Goal: Task Accomplishment & Management: Manage account settings

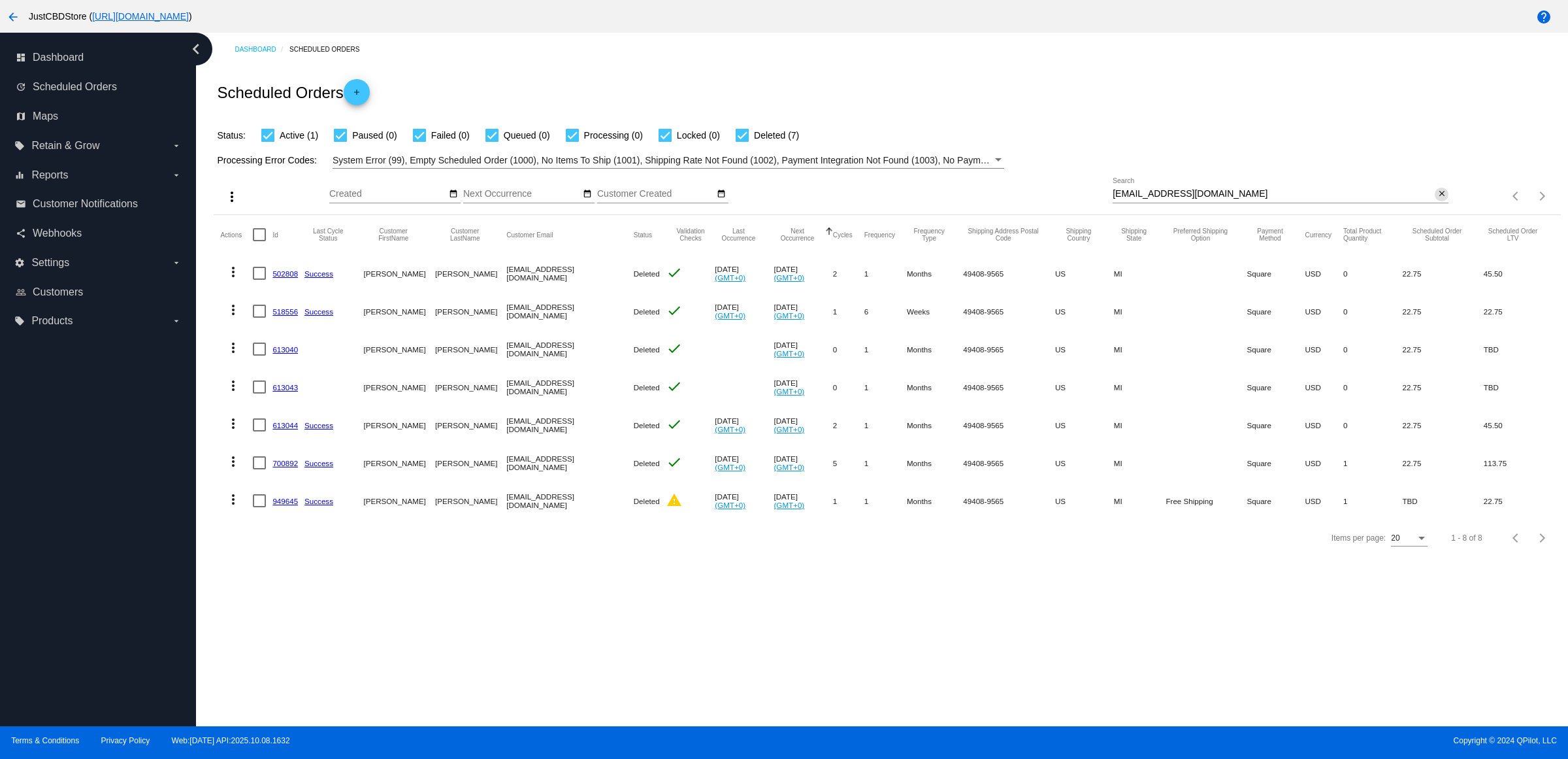
click at [1439, 200] on mat-icon "close" at bounding box center [1441, 194] width 9 height 10
click at [1434, 206] on mat-icon "search" at bounding box center [1441, 196] width 16 height 20
click at [1434, 200] on input "Search" at bounding box center [1280, 194] width 335 height 10
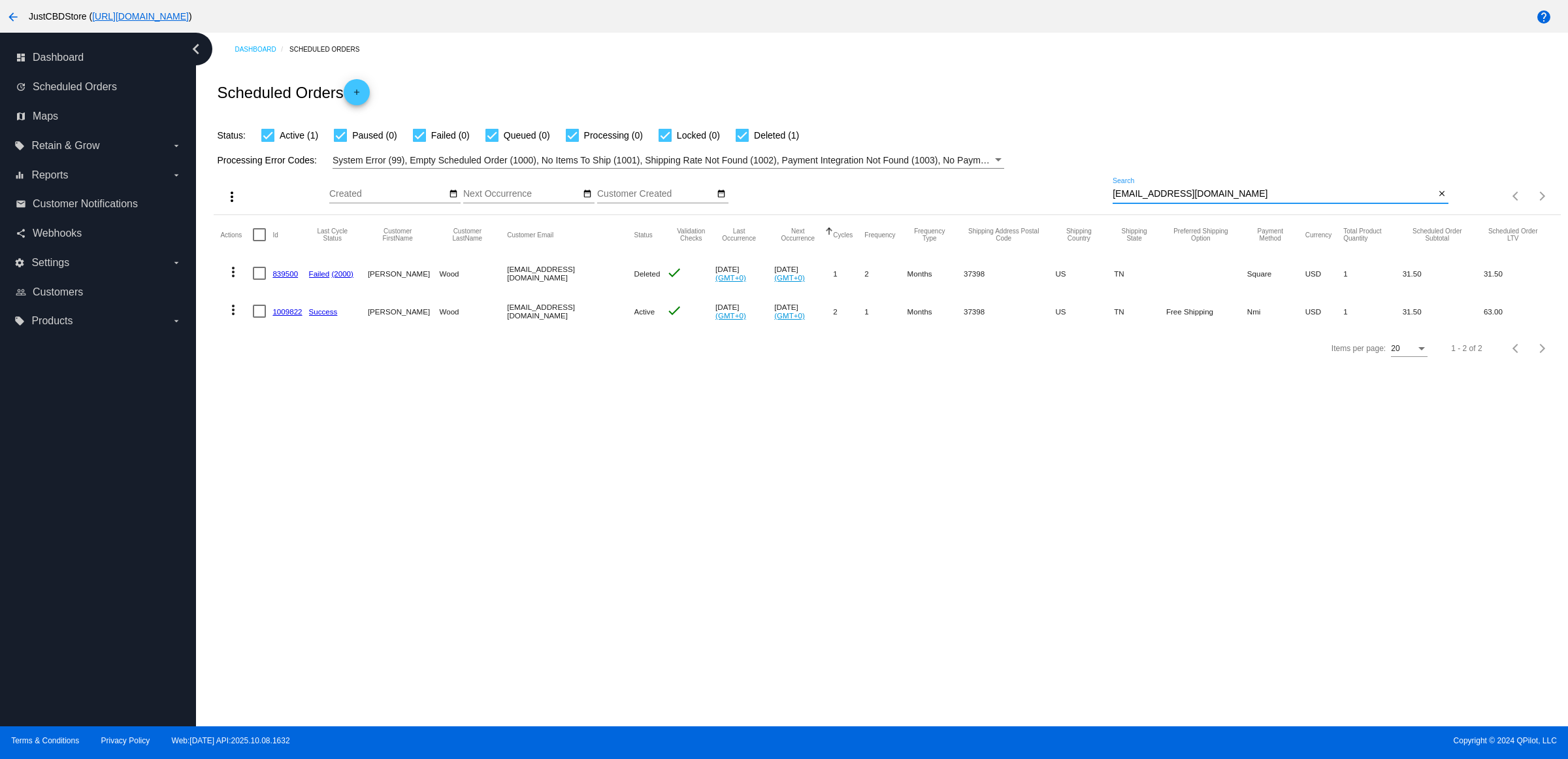
type input "[EMAIL_ADDRESS][DOMAIN_NAME]"
click at [238, 318] on mat-icon "more_vert" at bounding box center [233, 309] width 16 height 16
click at [335, 501] on button "delete Delete" at bounding box center [289, 491] width 130 height 31
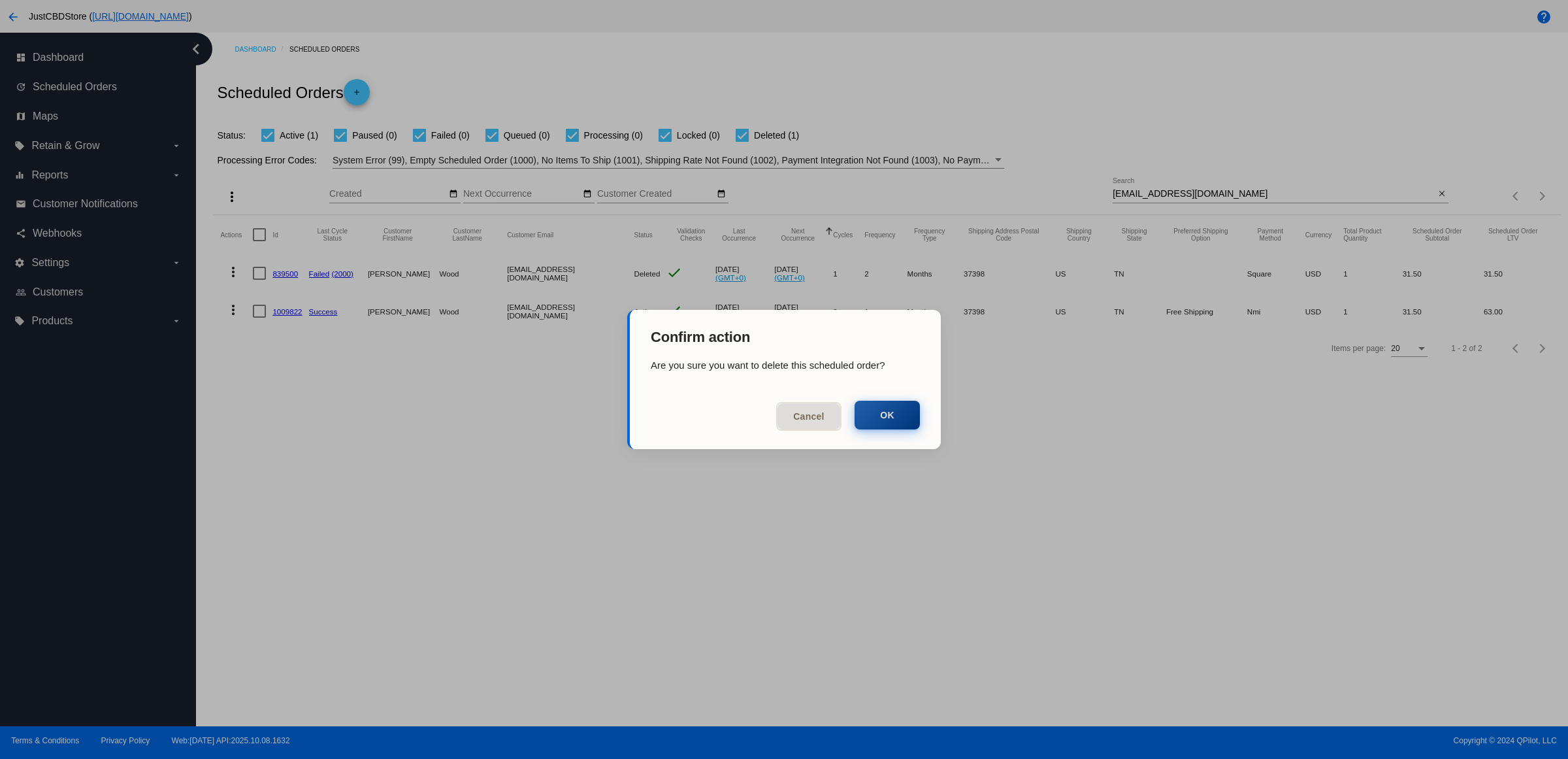
click at [895, 408] on button "OK" at bounding box center [887, 415] width 65 height 29
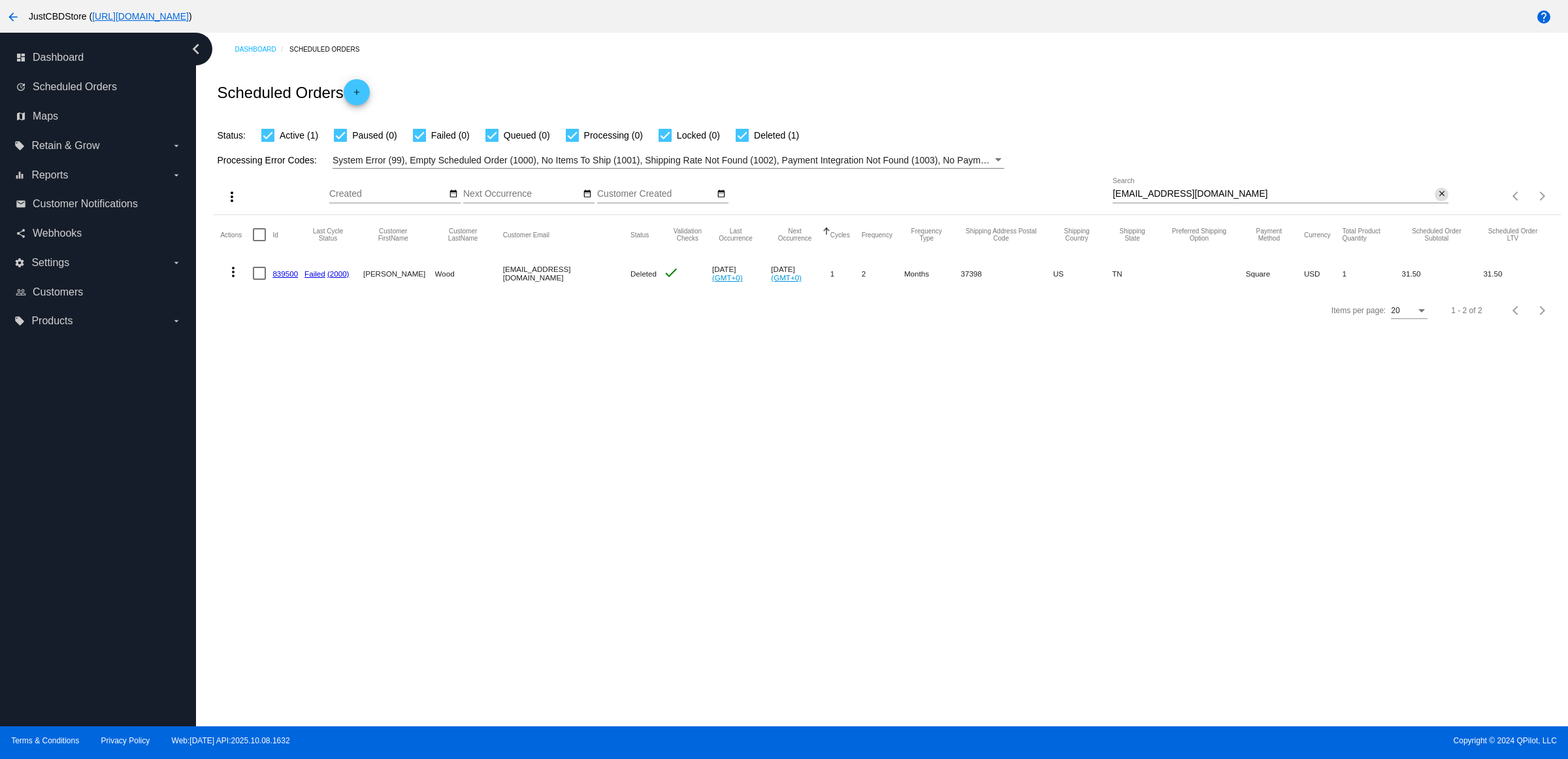
click at [1437, 200] on mat-icon "close" at bounding box center [1441, 194] width 9 height 10
click at [1435, 206] on mat-icon "search" at bounding box center [1441, 196] width 16 height 20
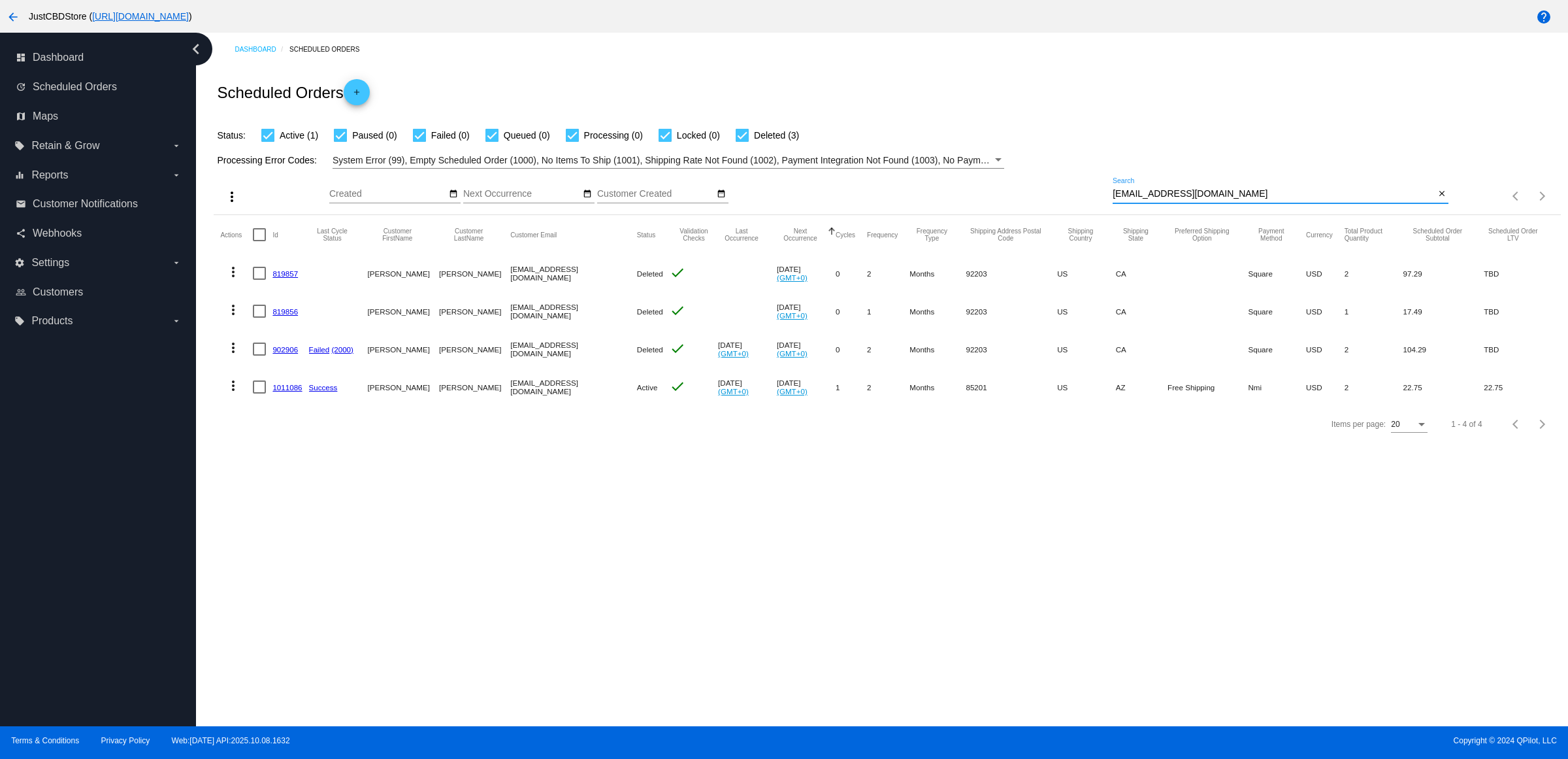
type input "lawandajs1218@gmail.com"
click at [229, 398] on button "more_vert" at bounding box center [233, 384] width 26 height 26
click at [291, 566] on button "delete Delete" at bounding box center [289, 567] width 130 height 31
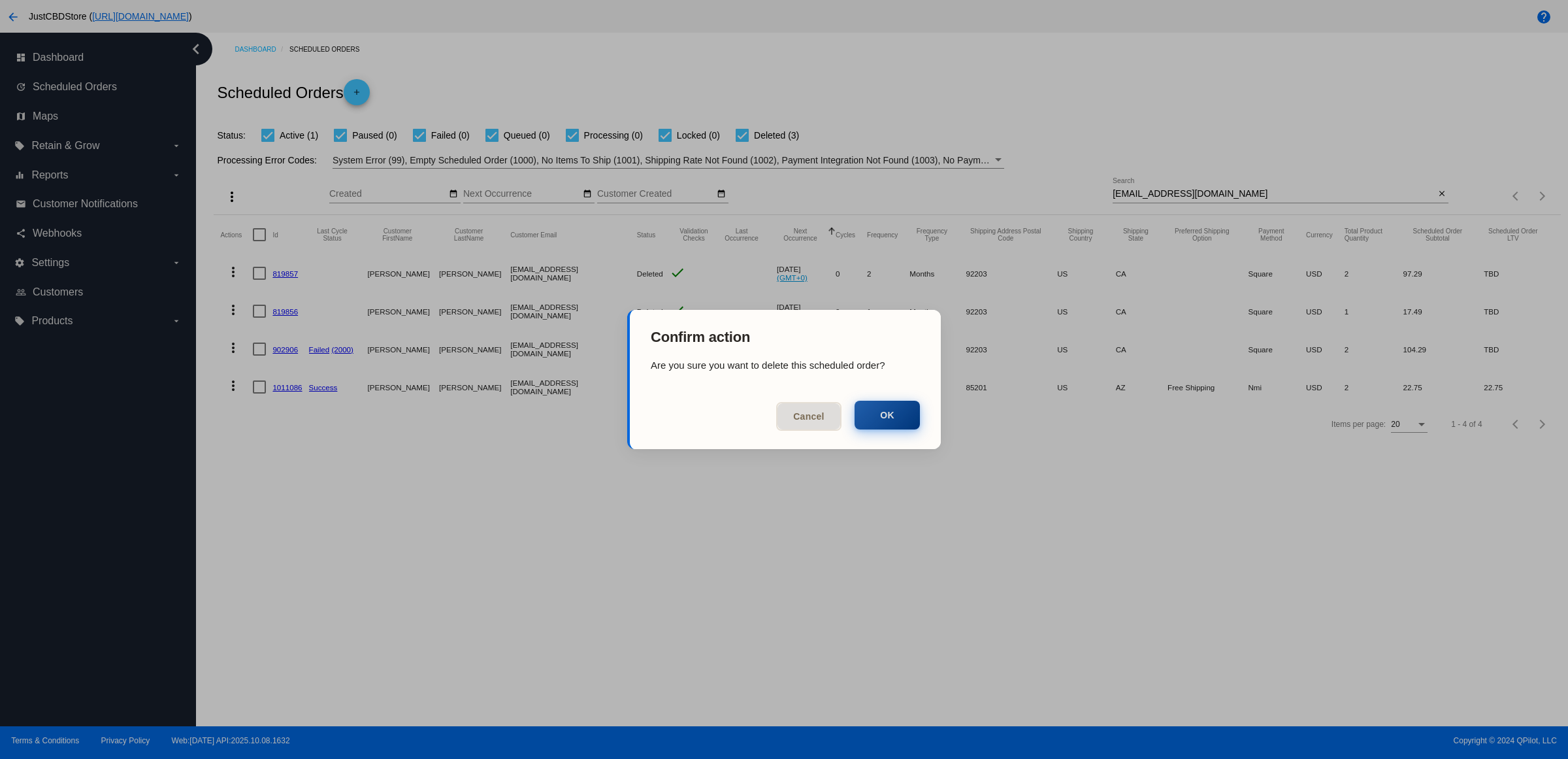
click at [886, 413] on button "OK" at bounding box center [887, 415] width 65 height 29
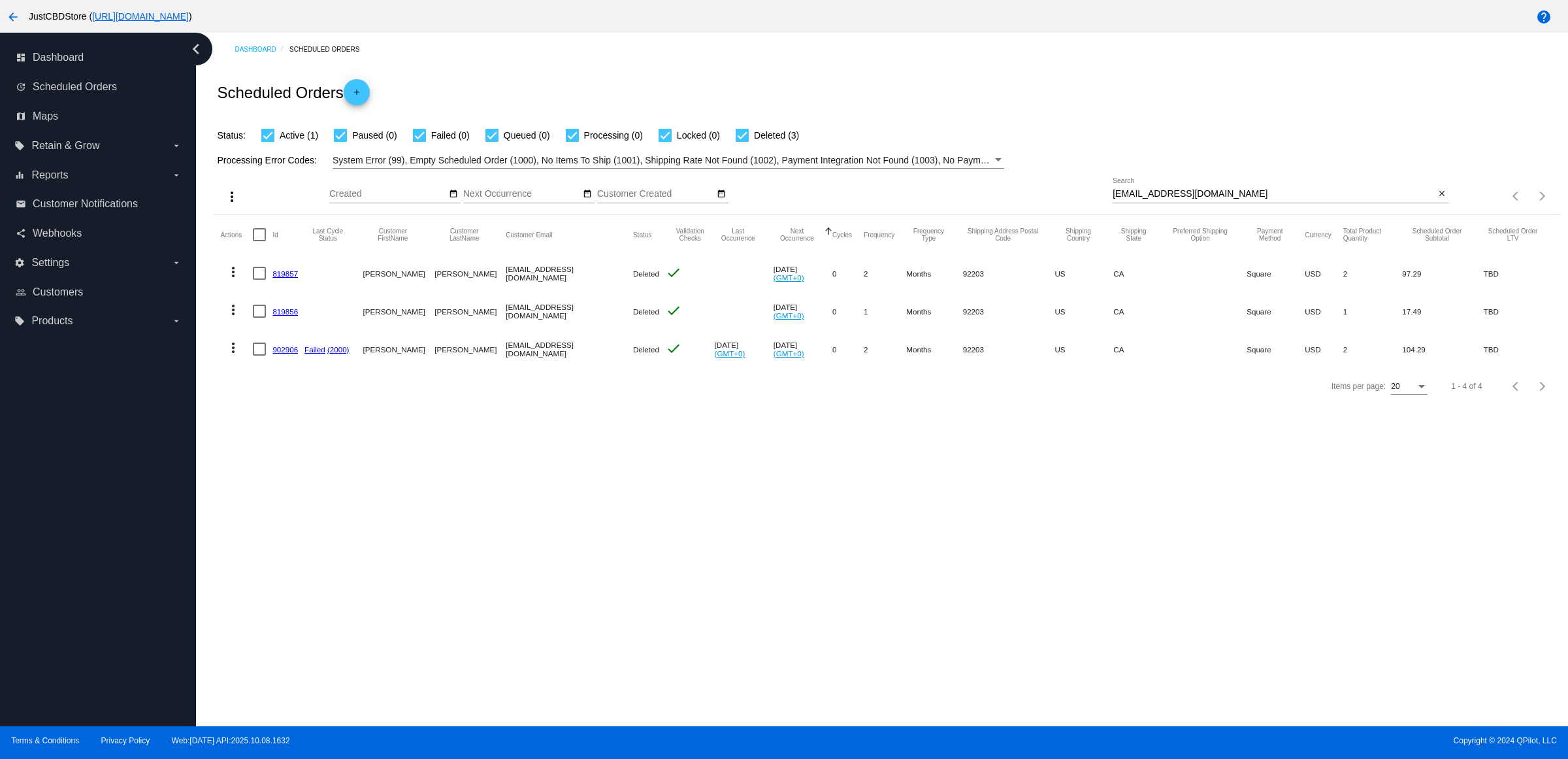
click at [285, 354] on link "902906" at bounding box center [285, 349] width 25 height 8
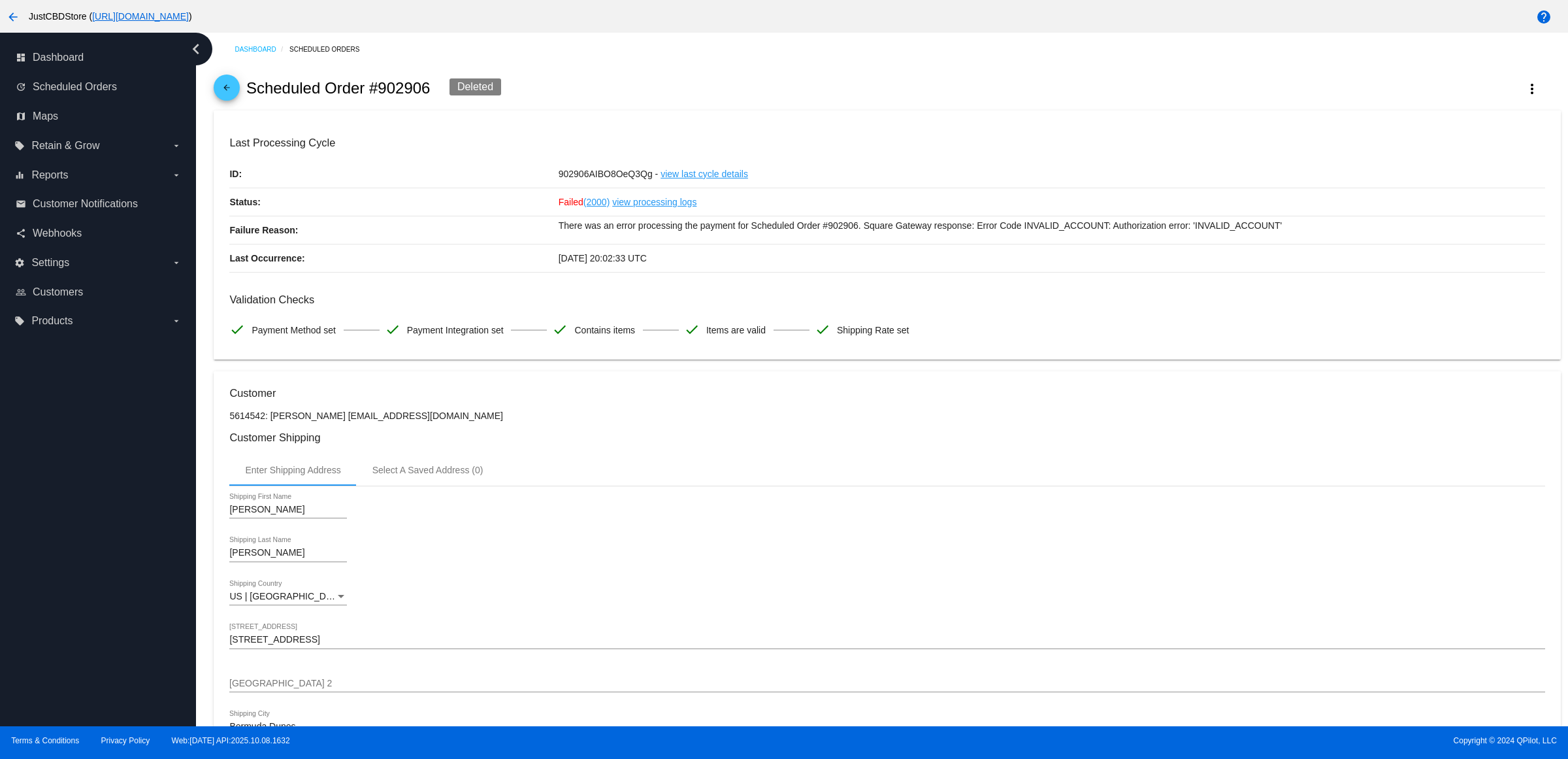
click at [235, 95] on mat-icon "arrow_back" at bounding box center [226, 91] width 16 height 16
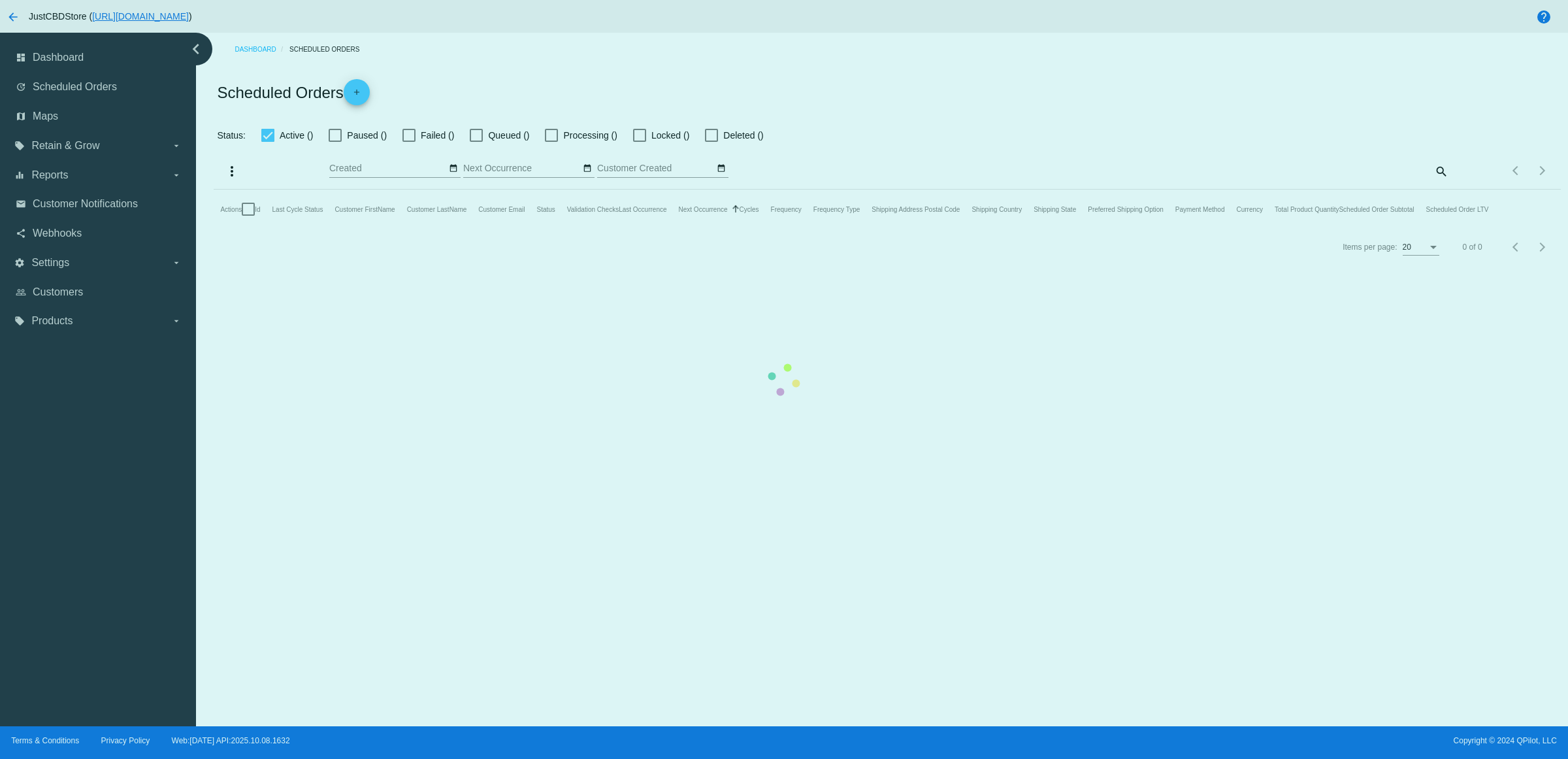
checkbox input "true"
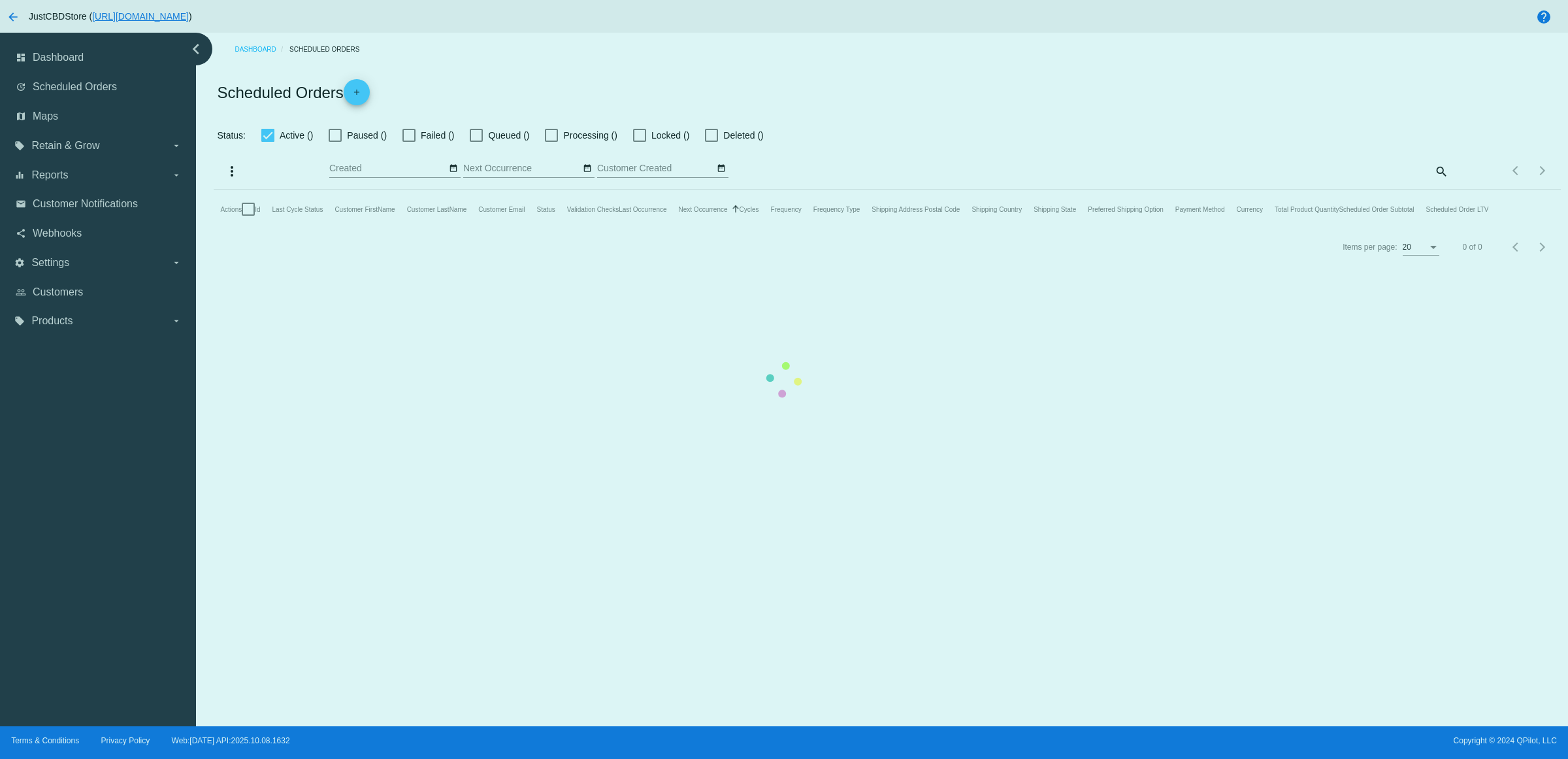
checkbox input "true"
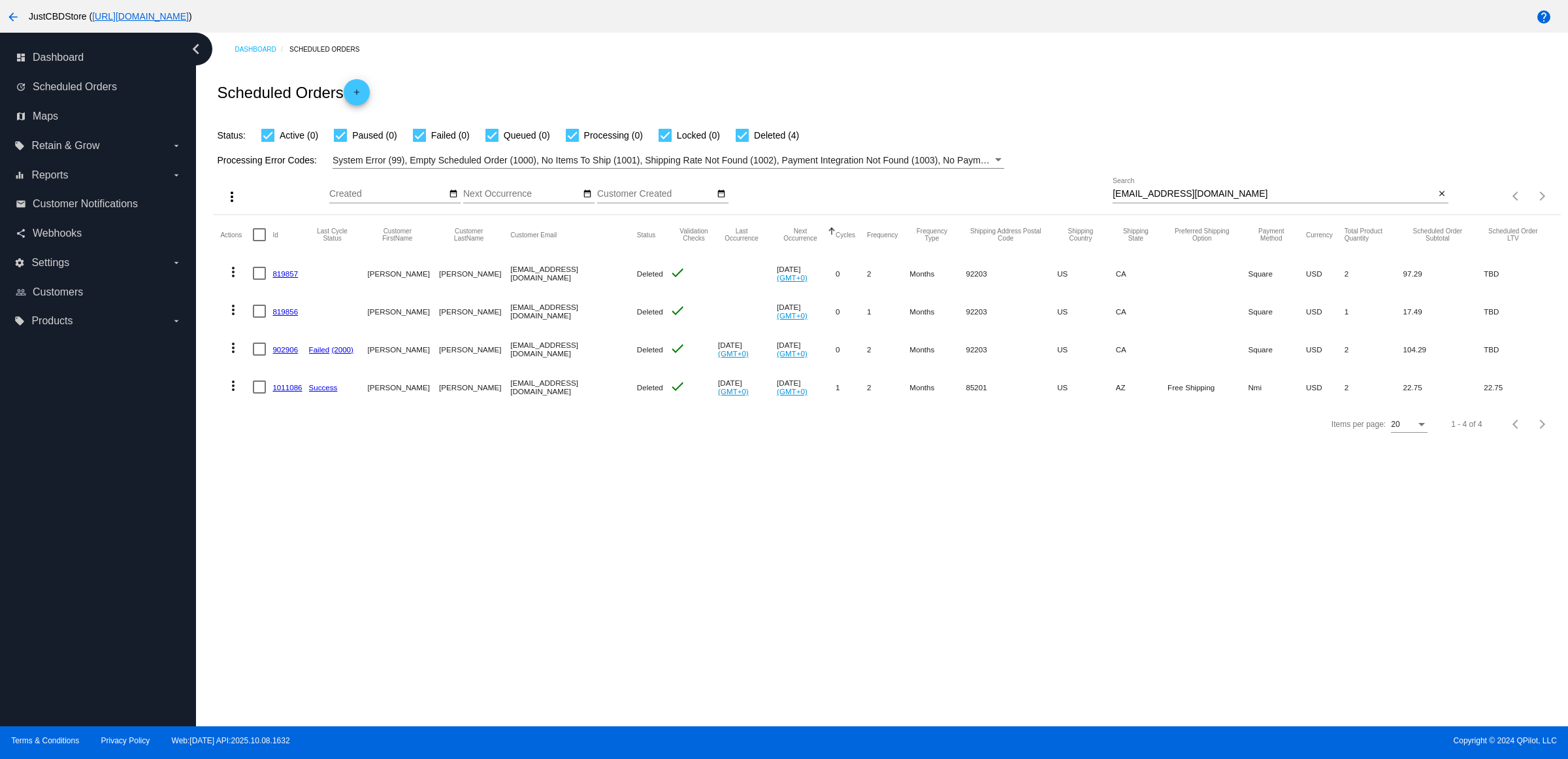
click at [292, 392] on link "1011086" at bounding box center [287, 387] width 29 height 8
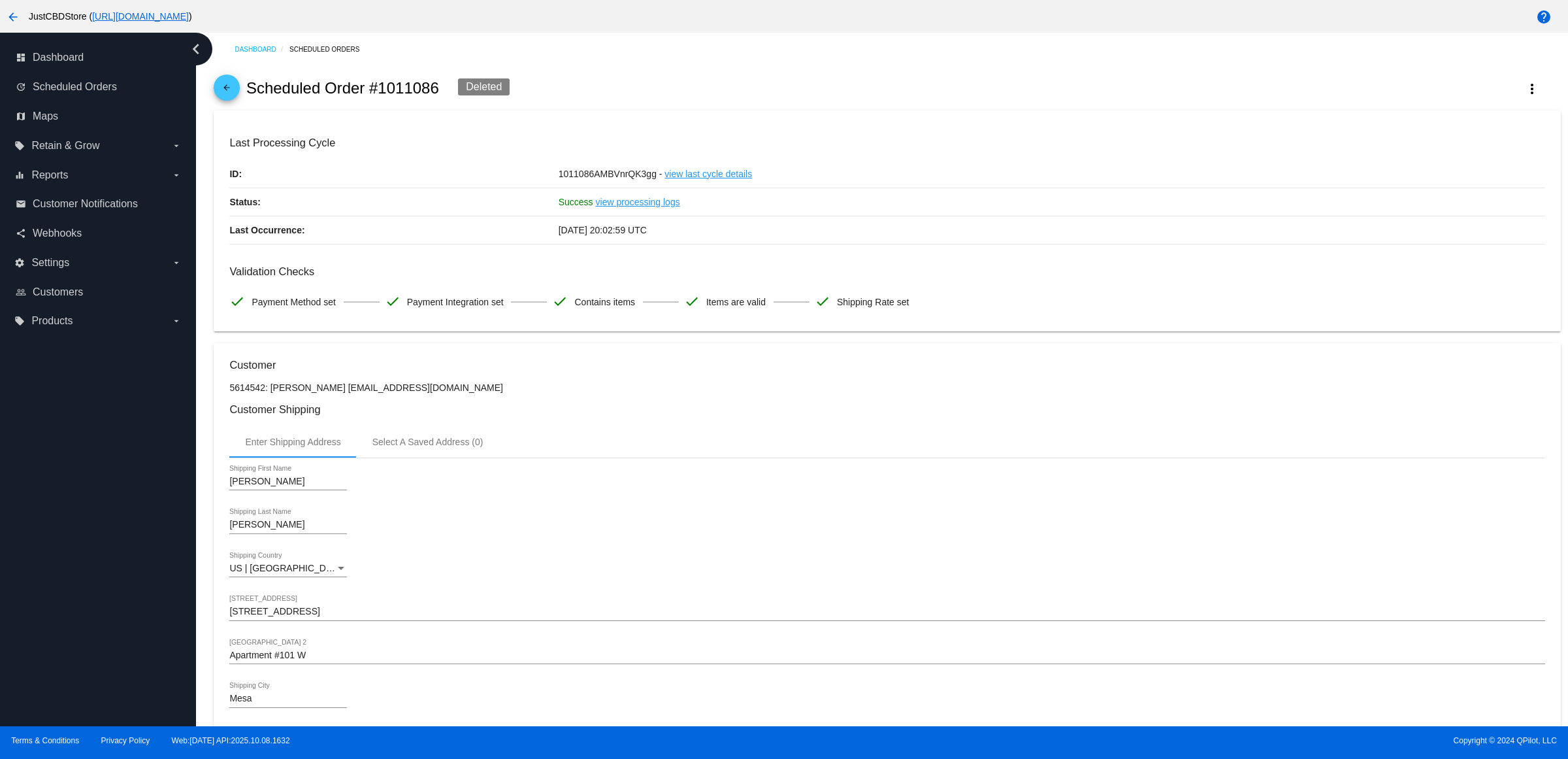
click at [224, 96] on mat-icon "arrow_back" at bounding box center [226, 91] width 16 height 16
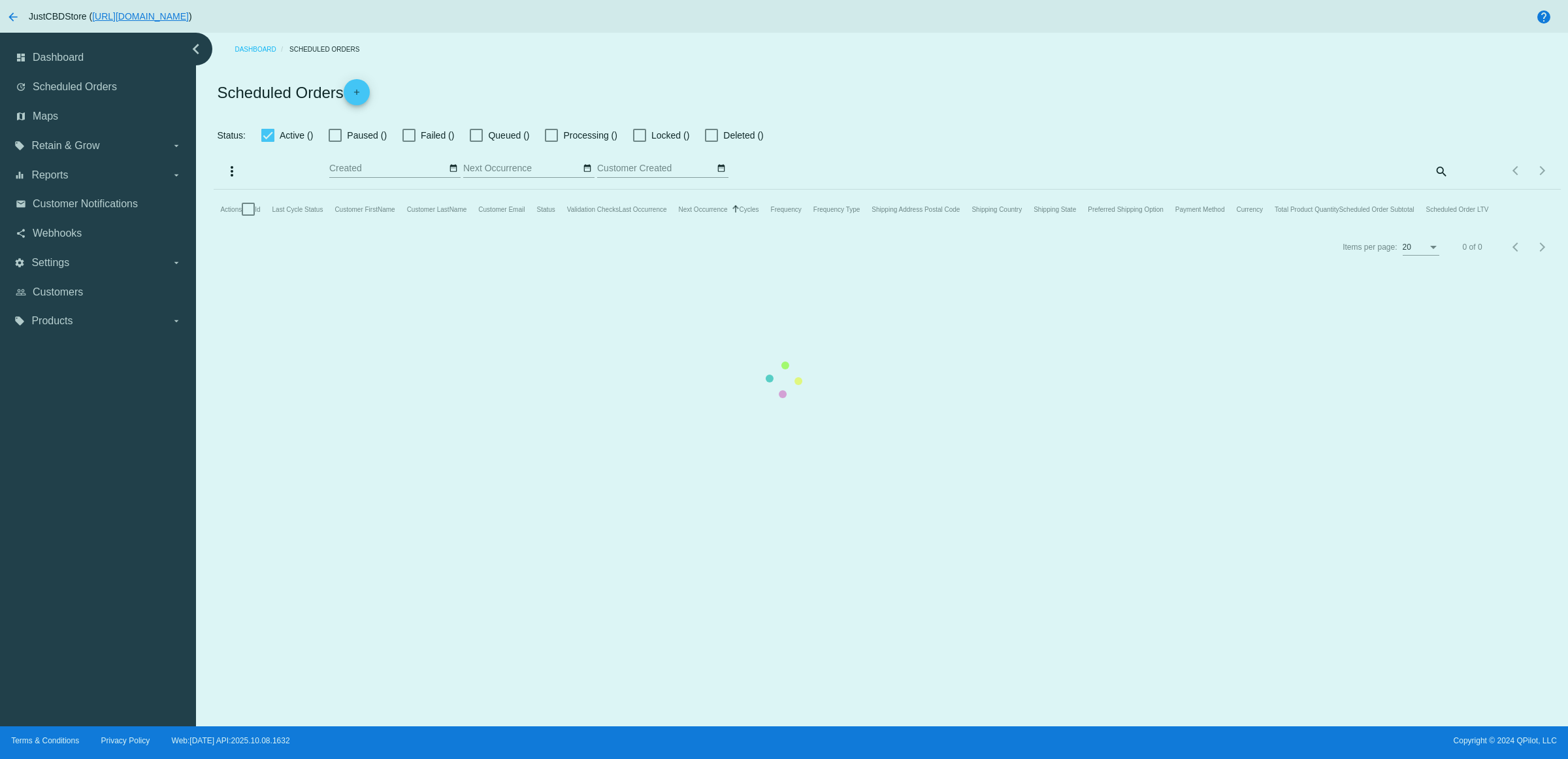
checkbox input "true"
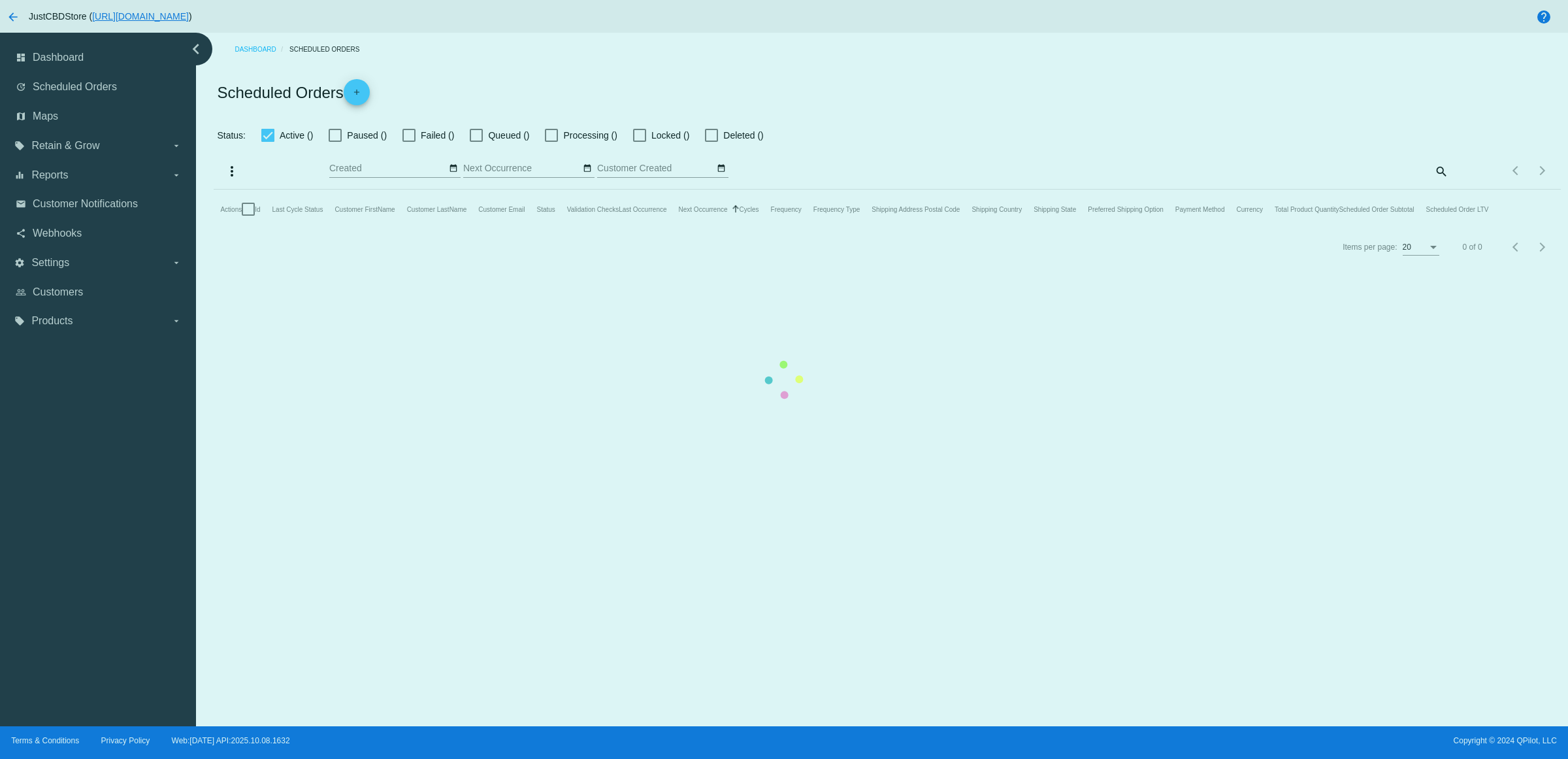
checkbox input "true"
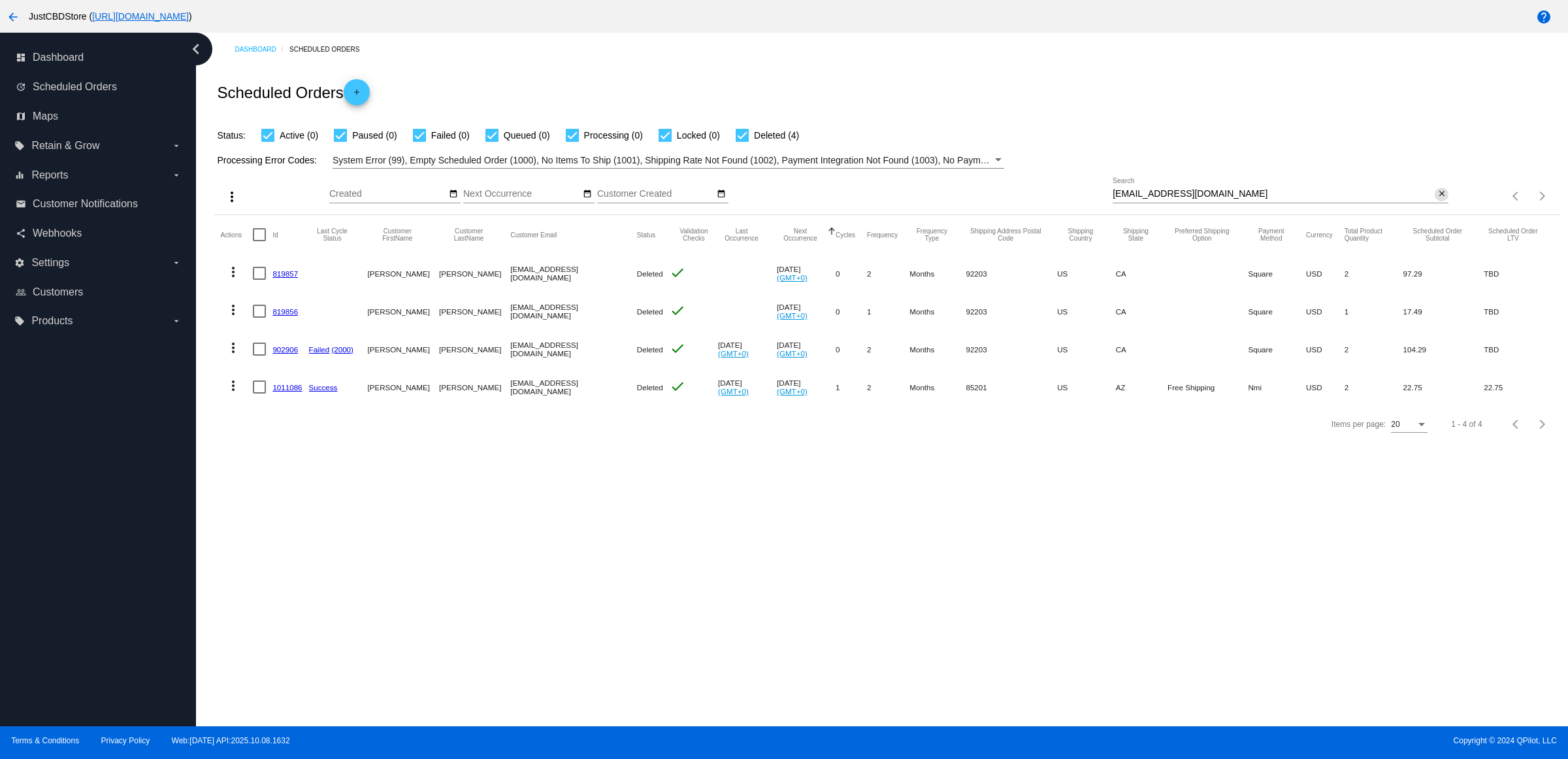
click at [1437, 200] on mat-icon "close" at bounding box center [1441, 194] width 9 height 10
click at [1436, 206] on mat-icon "search" at bounding box center [1441, 196] width 16 height 20
click at [1434, 200] on input "Search" at bounding box center [1280, 194] width 335 height 10
type input "1ZJ74F34YW01264593"
click at [1437, 200] on mat-icon "close" at bounding box center [1441, 194] width 9 height 10
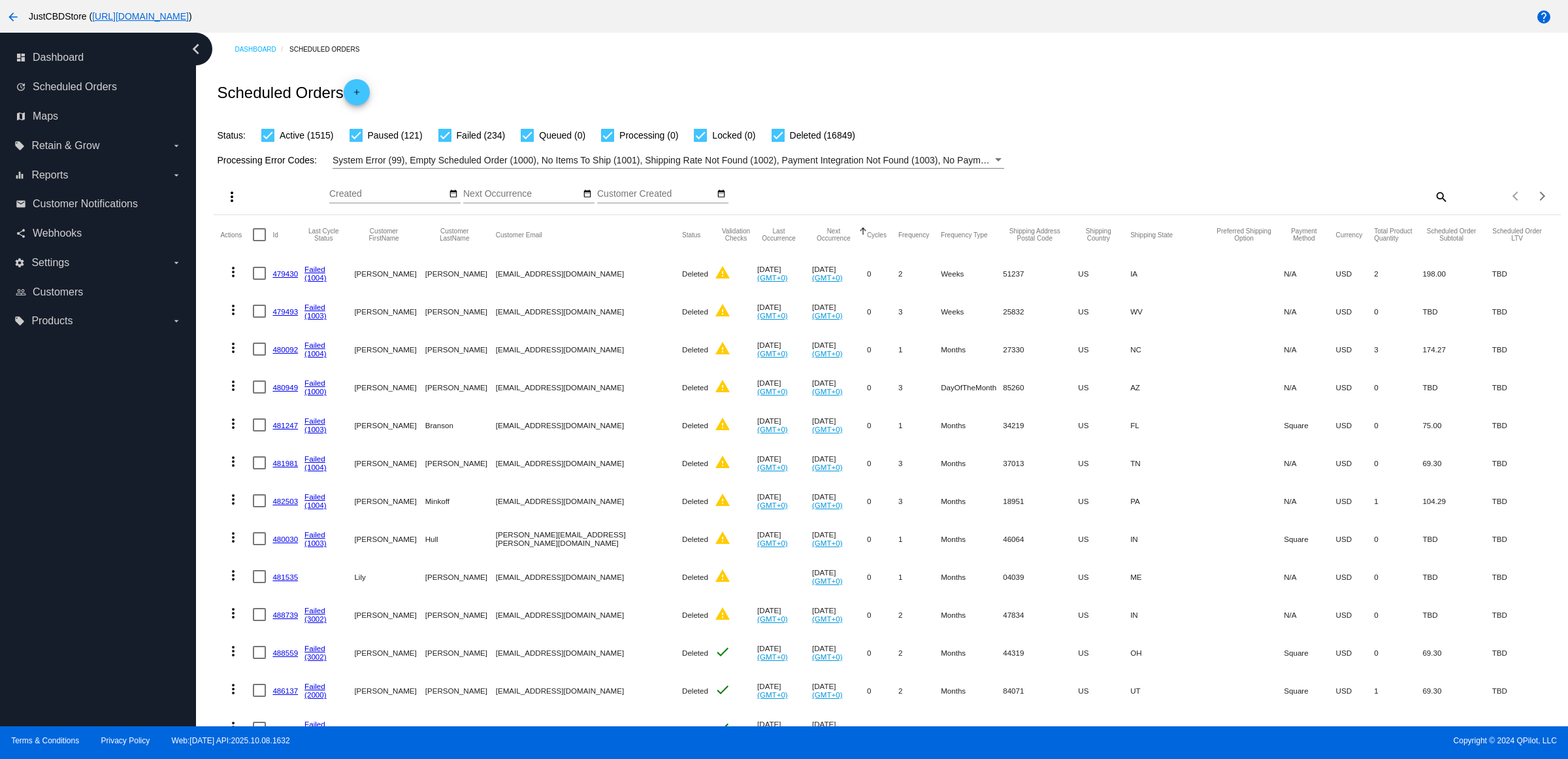
click at [1448, 211] on div "Items per page: 20 1 - 20 of 18719" at bounding box center [1503, 196] width 112 height 37
click at [1433, 206] on mat-icon "search" at bounding box center [1441, 196] width 16 height 20
click at [1423, 200] on input "Search" at bounding box center [1280, 194] width 335 height 10
paste input "[EMAIL_ADDRESS][DOMAIN_NAME]"
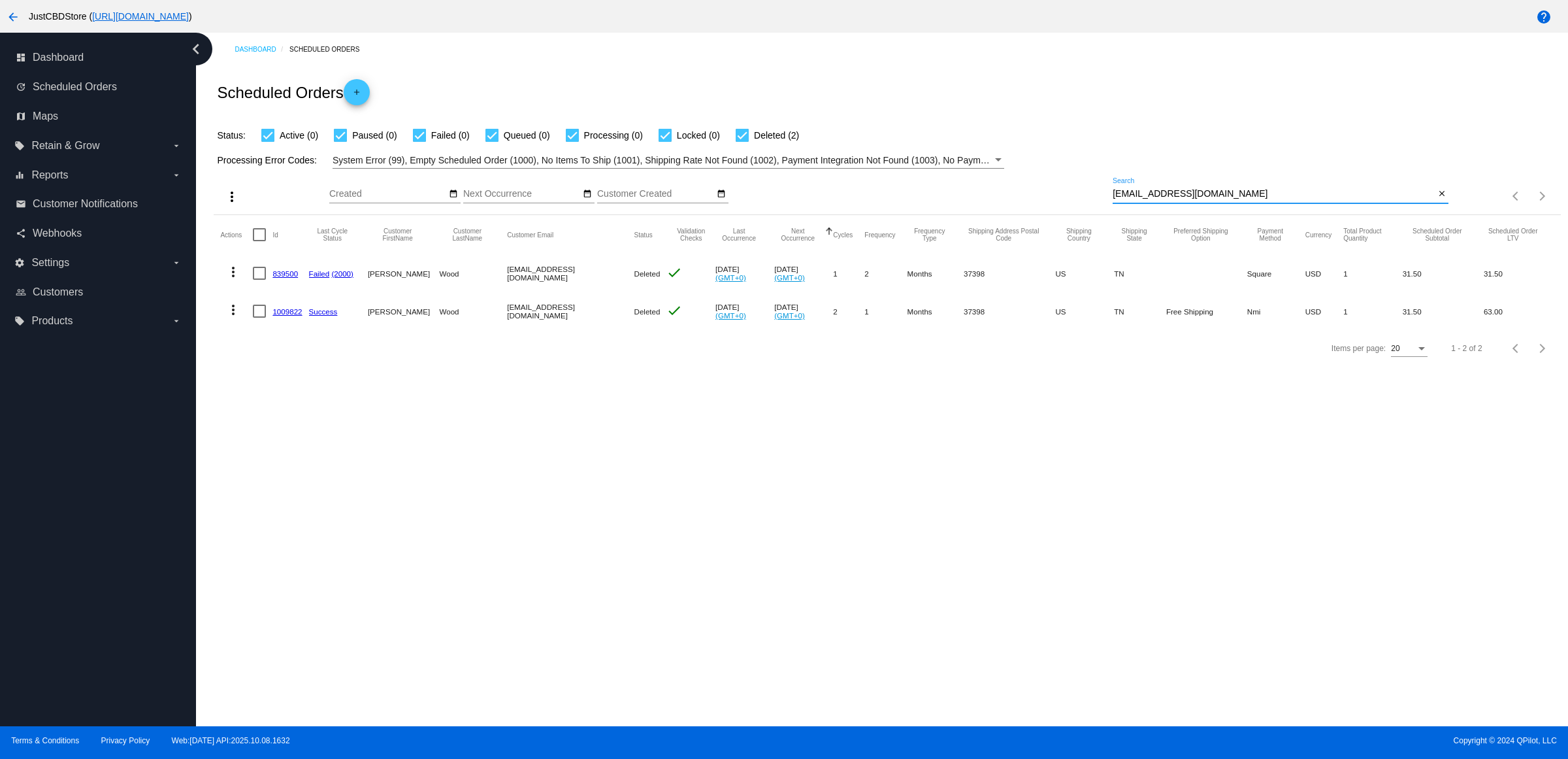
type input "[EMAIL_ADDRESS][DOMAIN_NAME]"
click at [1445, 201] on button "close" at bounding box center [1441, 195] width 13 height 13
click at [1445, 206] on mat-icon "search" at bounding box center [1441, 196] width 16 height 20
type input "madyroyal@yahoo.com"
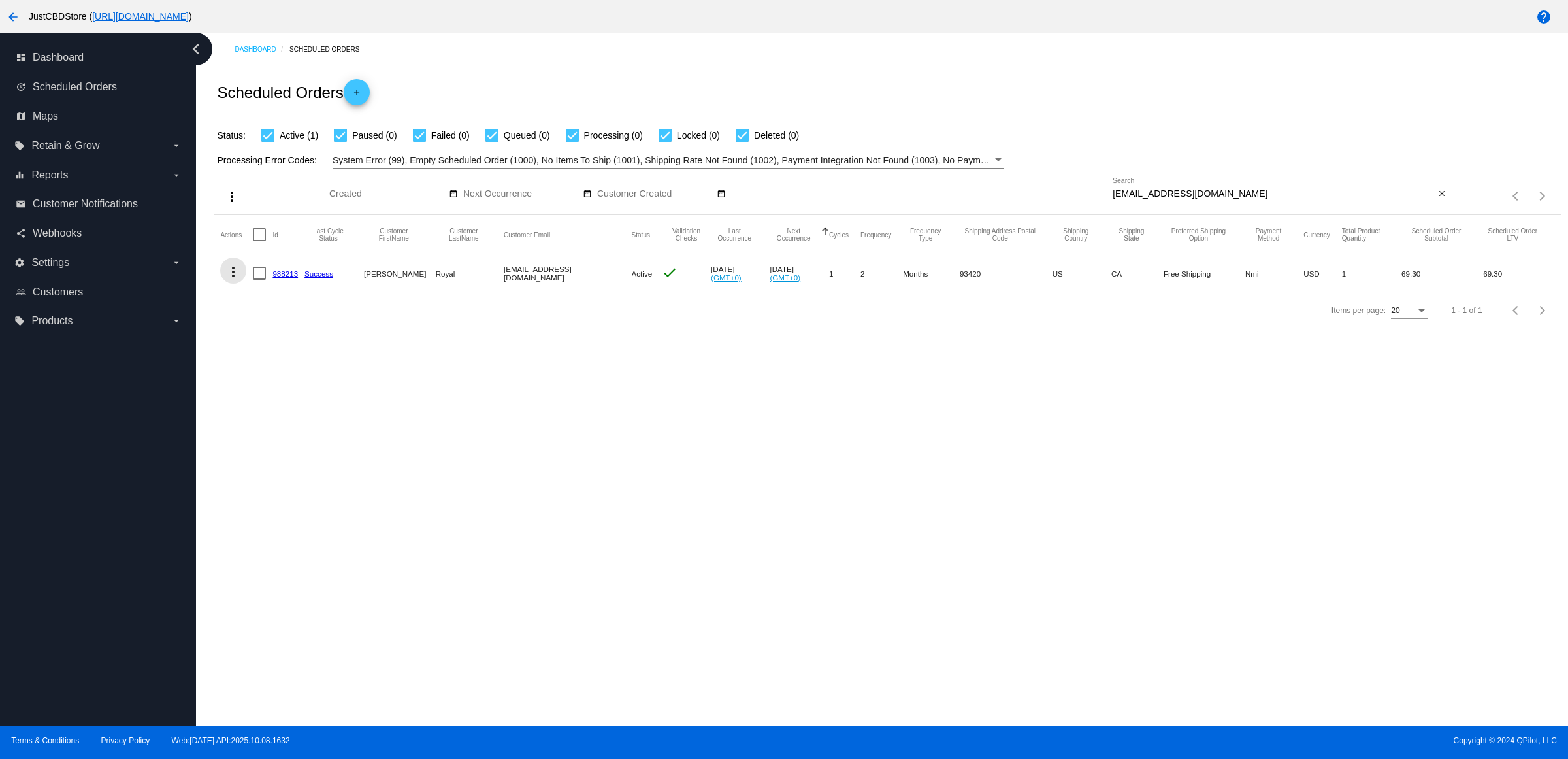
click at [234, 279] on mat-icon "more_vert" at bounding box center [233, 272] width 16 height 16
click at [288, 458] on span "Delete" at bounding box center [277, 454] width 26 height 10
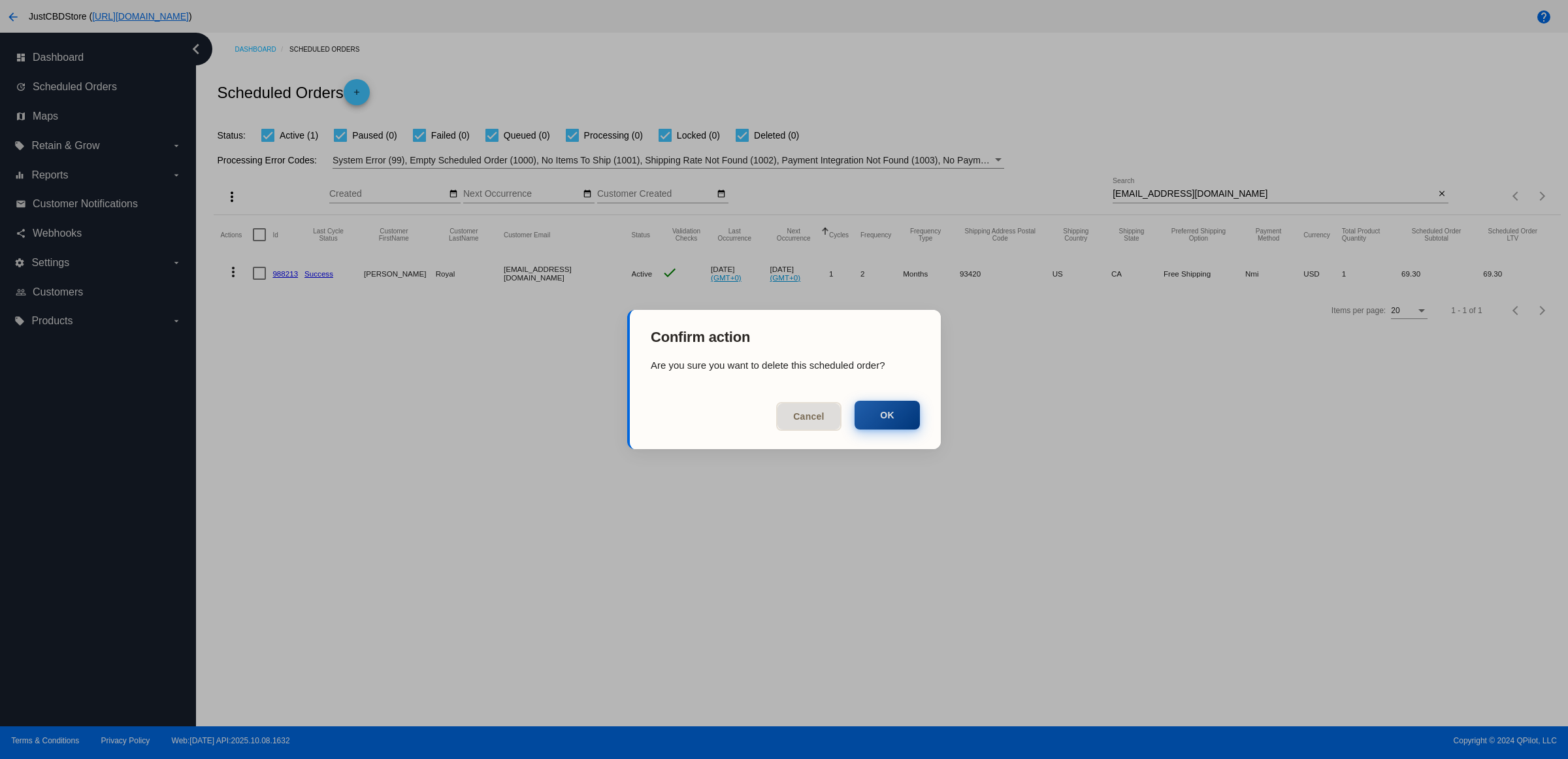
click at [901, 419] on button "OK" at bounding box center [887, 415] width 65 height 29
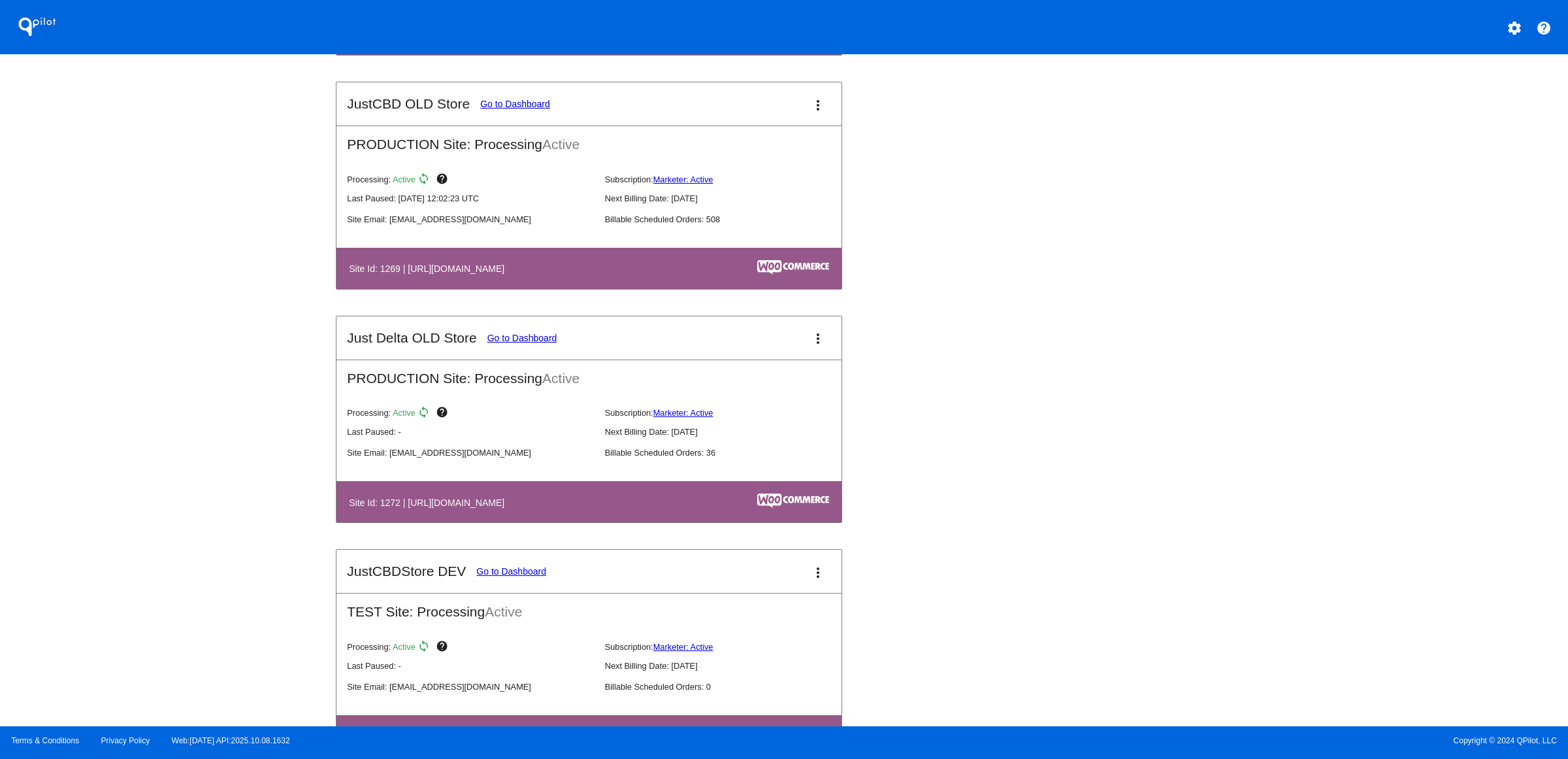
scroll to position [572, 0]
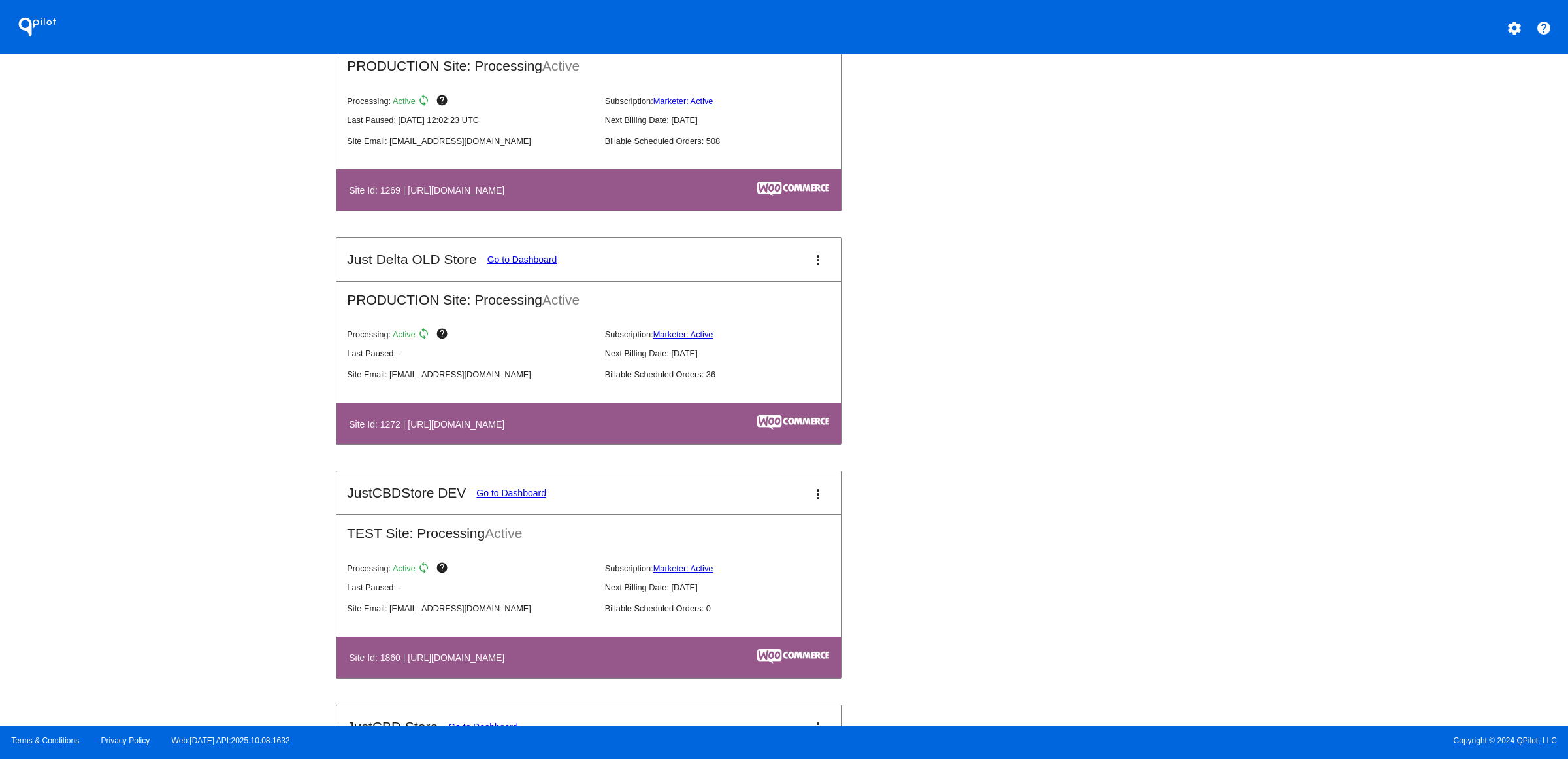
click at [428, 268] on mat-card-title "Just Delta OLD Store Go to Dashboard" at bounding box center [452, 259] width 210 height 16
click at [487, 265] on link "Go to Dashboard" at bounding box center [522, 259] width 70 height 10
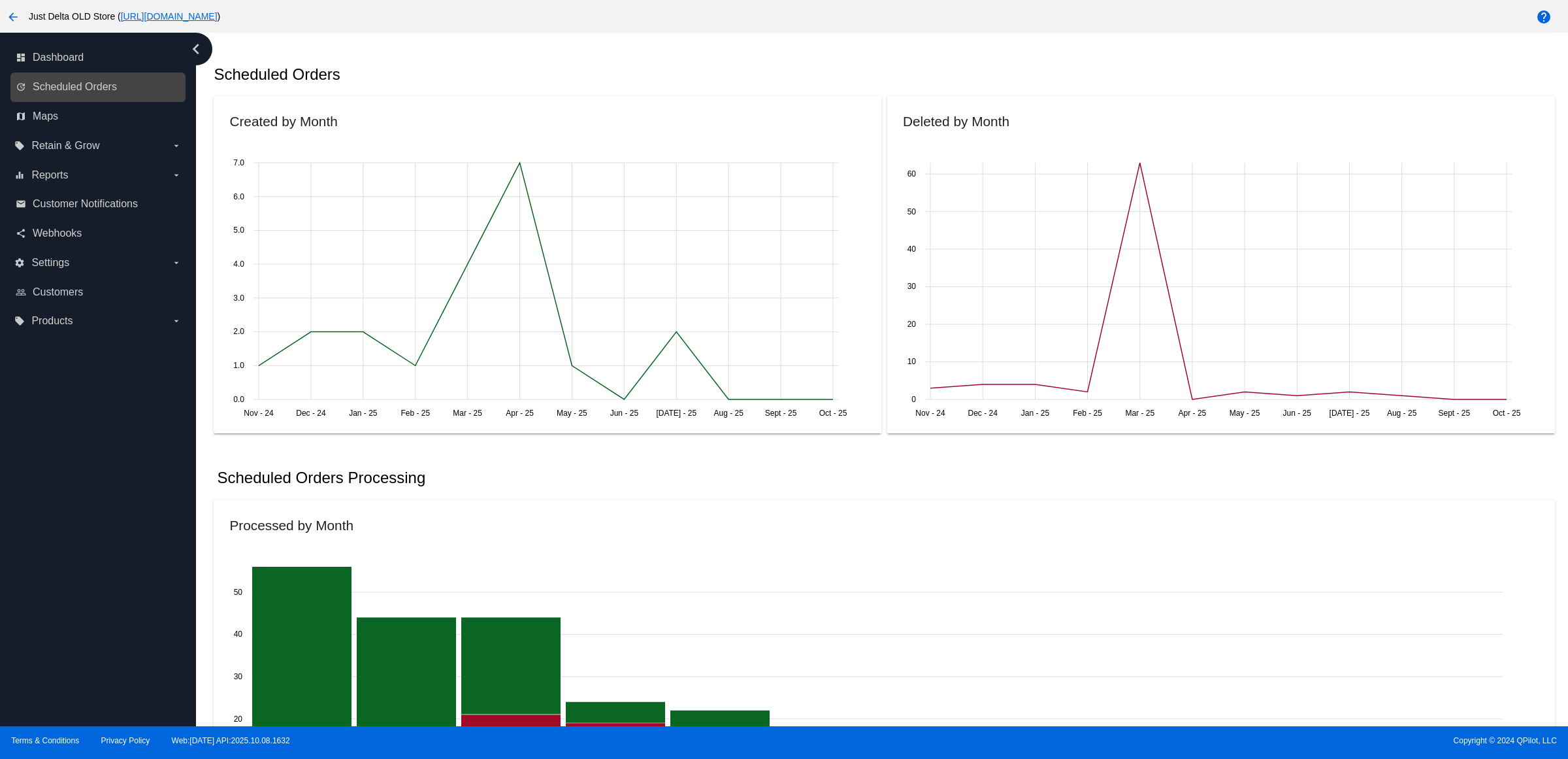
scroll to position [82, 0]
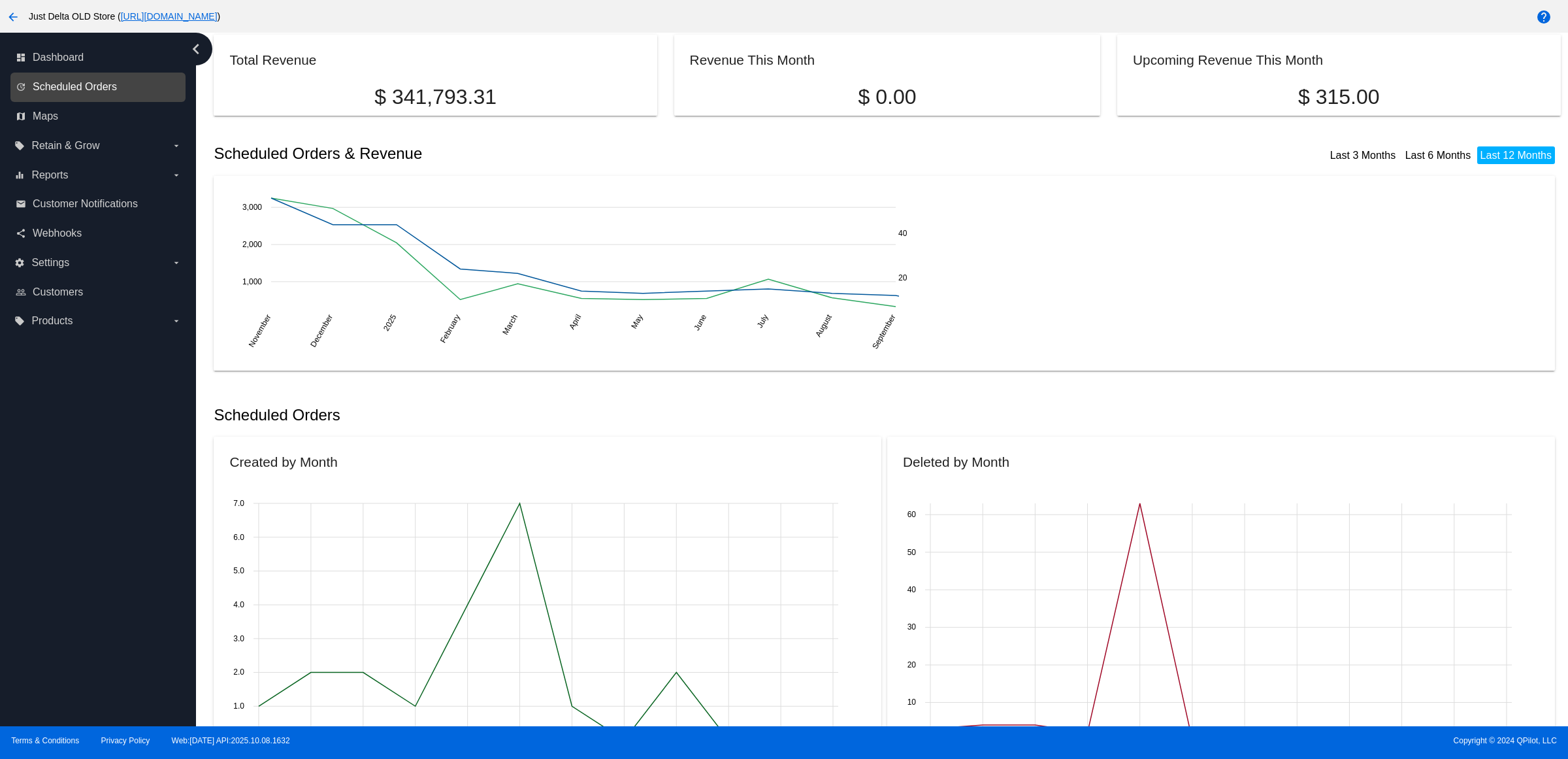
click at [117, 93] on span "Scheduled Orders" at bounding box center [75, 87] width 85 height 12
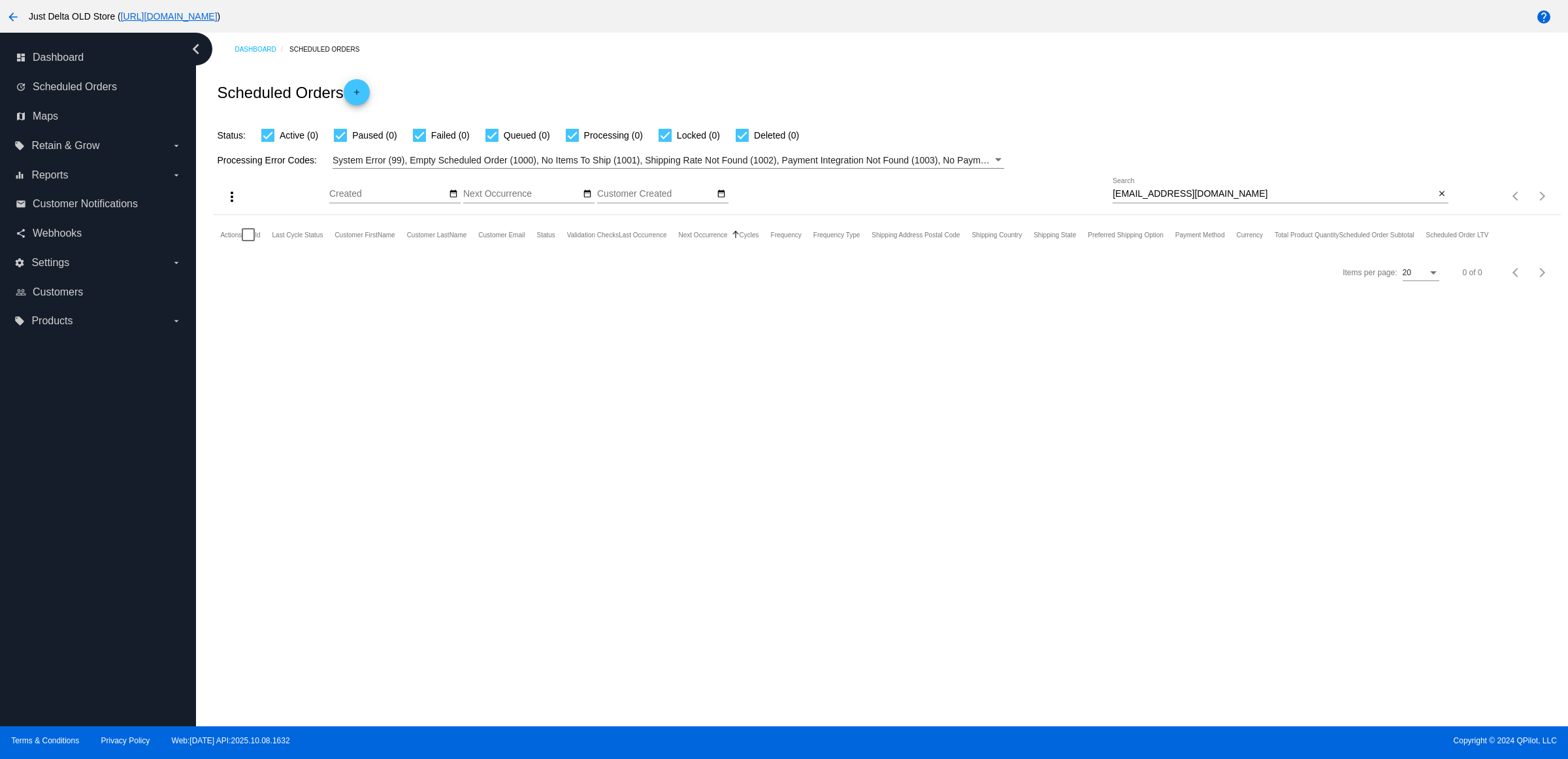
click at [1437, 200] on mat-icon "close" at bounding box center [1441, 194] width 9 height 10
click at [1437, 206] on mat-icon "search" at bounding box center [1441, 196] width 16 height 20
click at [1437, 200] on input "Search" at bounding box center [1280, 194] width 335 height 10
type input "[EMAIL_ADDRESS][DOMAIN_NAME]"
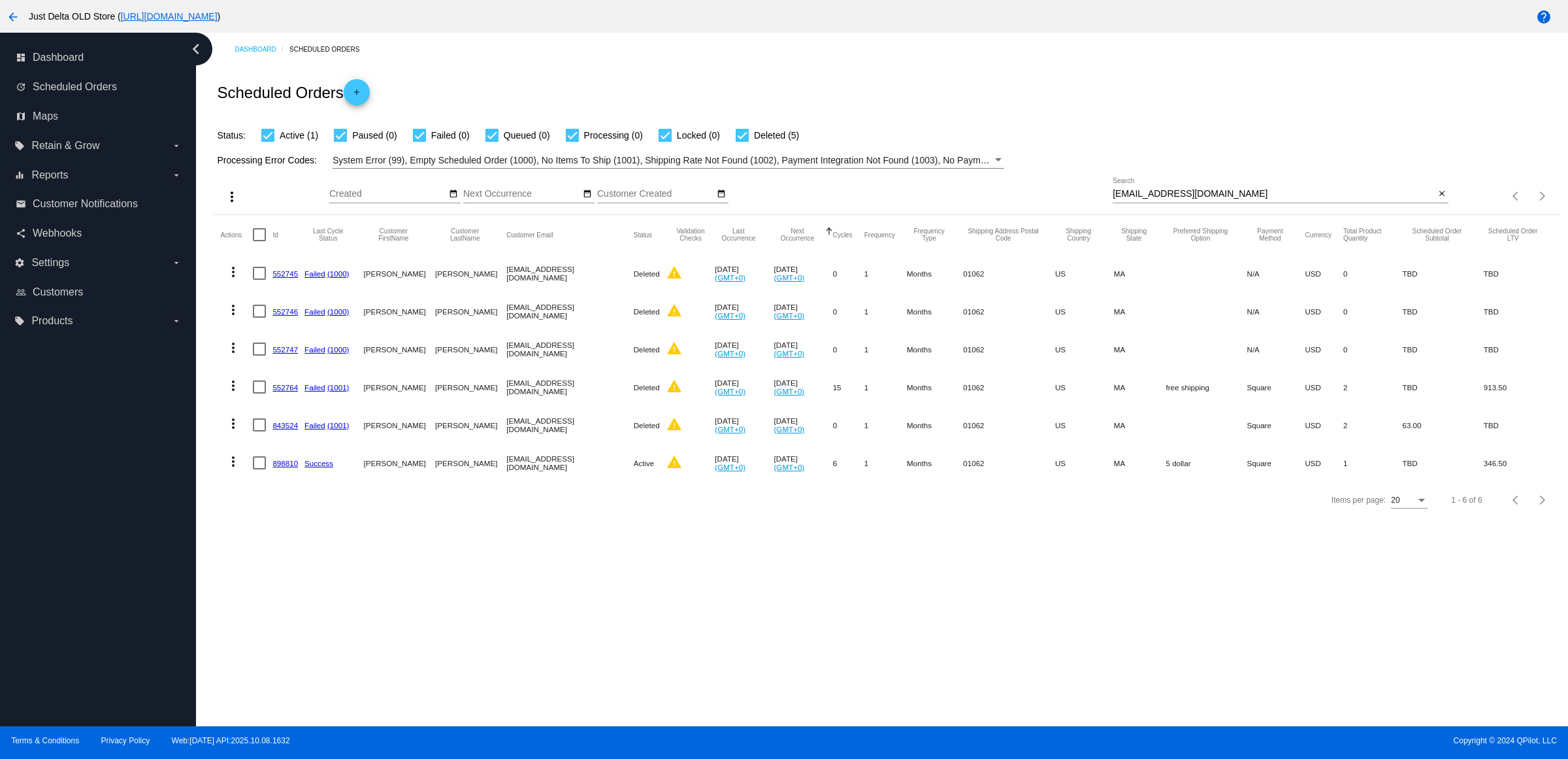
click at [292, 467] on link "898810" at bounding box center [285, 463] width 25 height 8
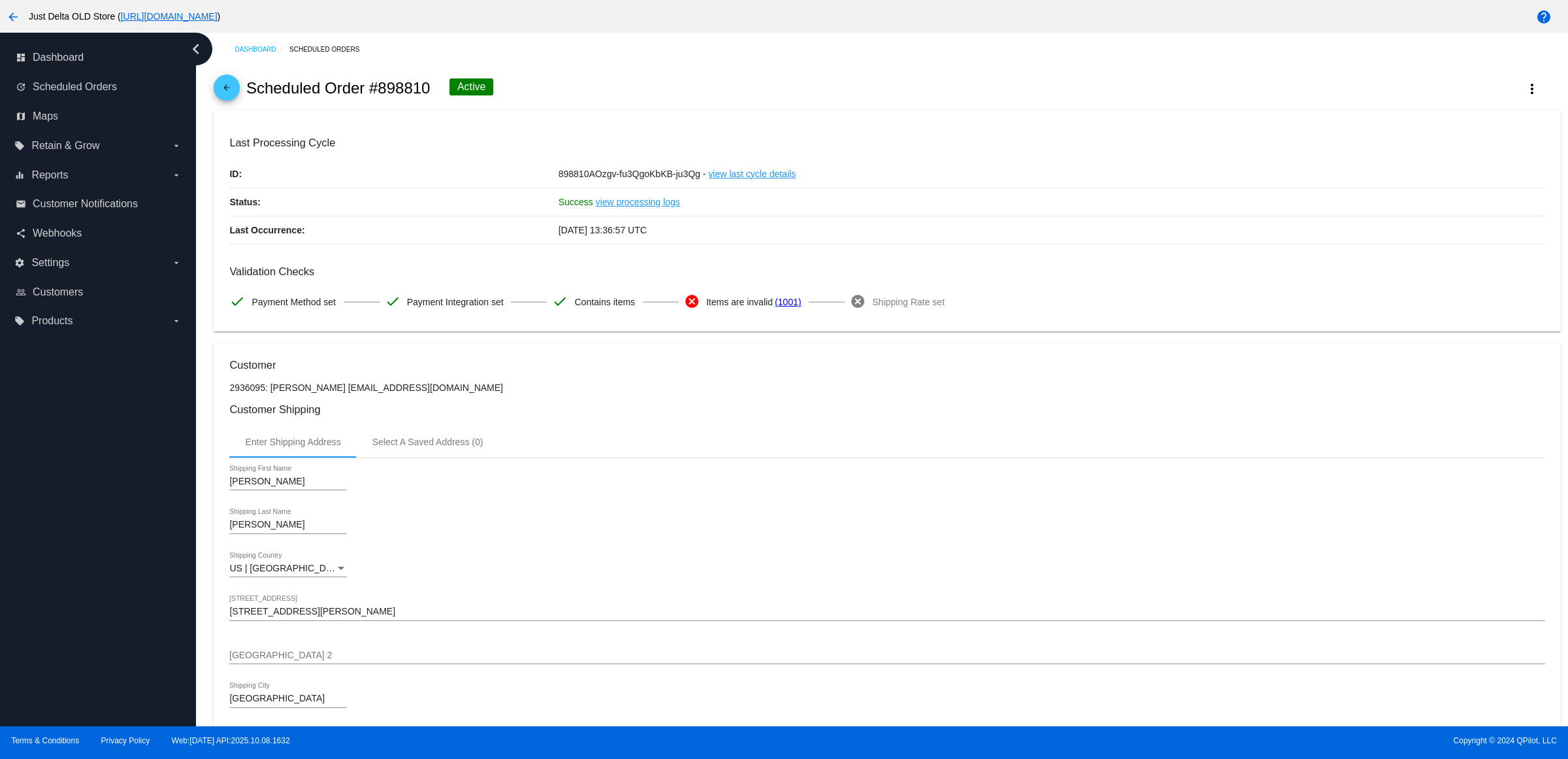
click at [235, 99] on mat-icon "arrow_back" at bounding box center [226, 91] width 16 height 16
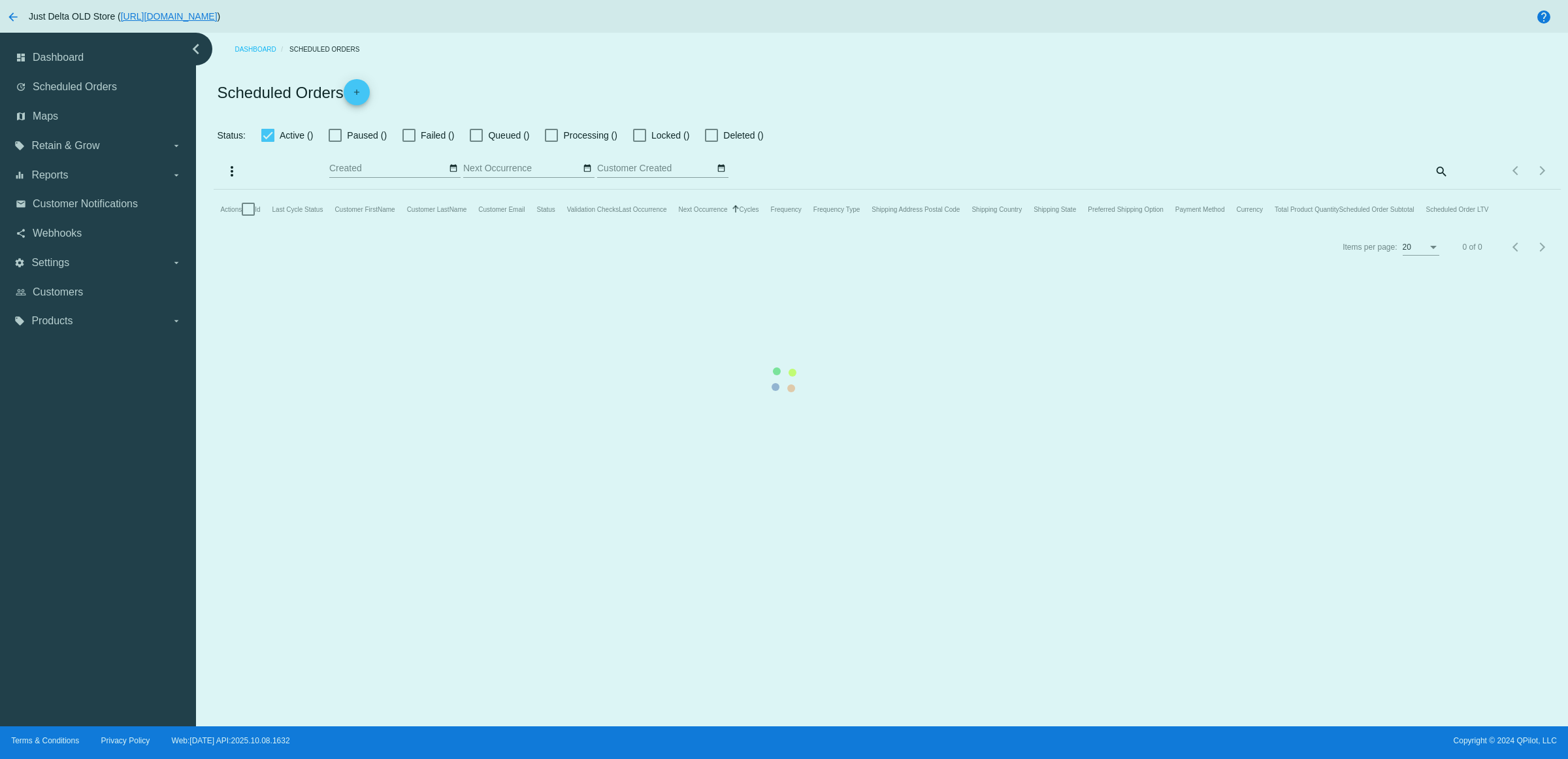
checkbox input "true"
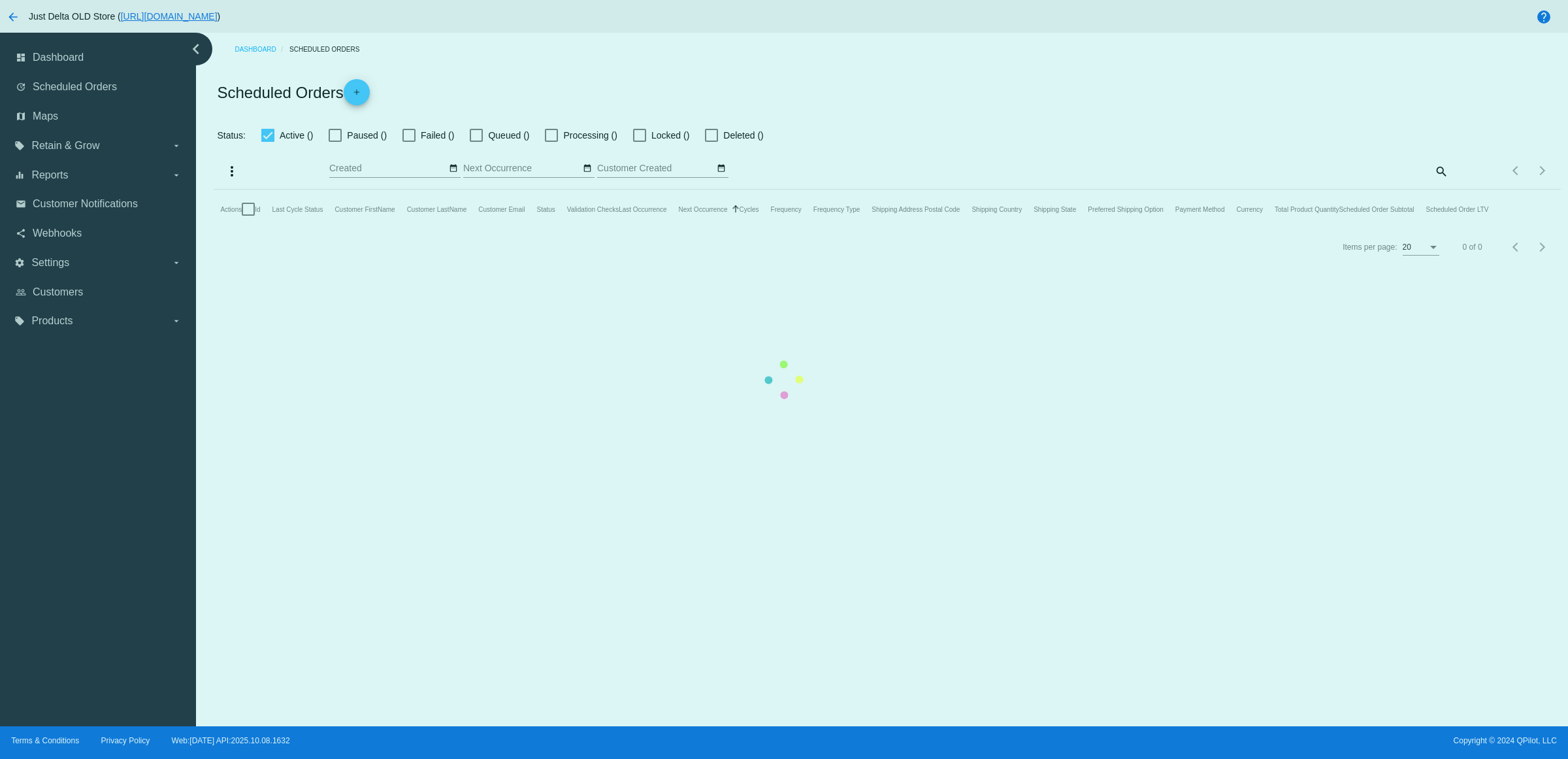
checkbox input "true"
